Goal: Task Accomplishment & Management: Manage account settings

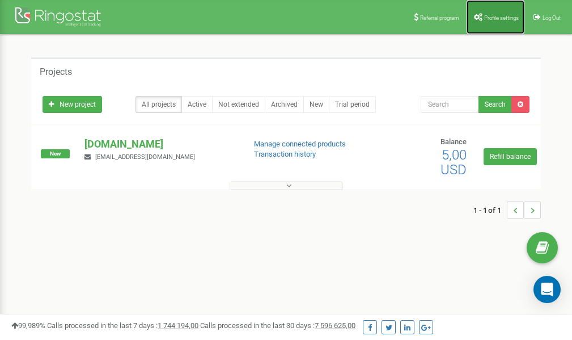
click at [494, 15] on span "Profile settings" at bounding box center [501, 18] width 35 height 6
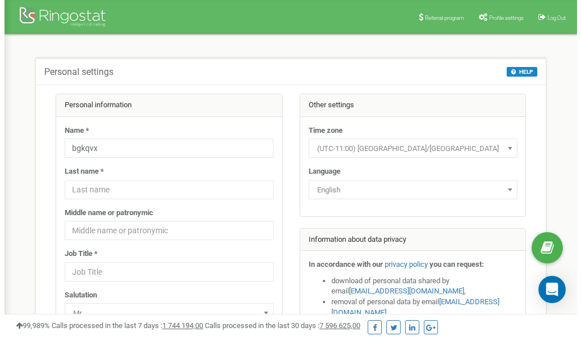
scroll to position [57, 0]
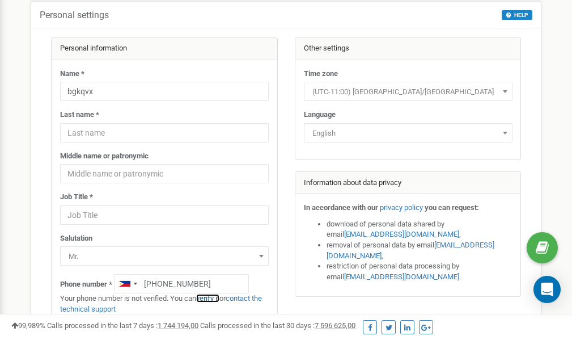
click at [211, 297] on link "verify it" at bounding box center [207, 298] width 23 height 9
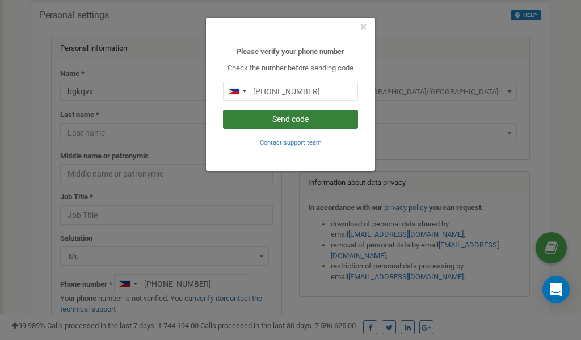
click at [274, 117] on button "Send code" at bounding box center [290, 118] width 135 height 19
